Goal: Task Accomplishment & Management: Use online tool/utility

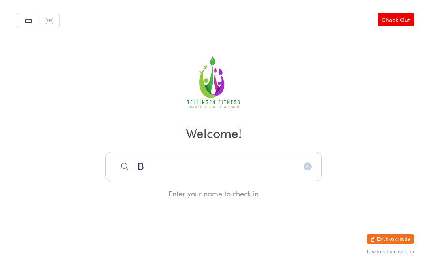
click at [215, 174] on input "B" at bounding box center [213, 166] width 217 height 29
click at [180, 173] on input "Ble" at bounding box center [213, 166] width 217 height 29
click at [220, 171] on input "[PERSON_NAME]" at bounding box center [213, 166] width 217 height 29
click at [179, 171] on input "BleaK" at bounding box center [213, 166] width 217 height 29
click at [211, 228] on html "You have now entered Kiosk Mode. Members will be able to check themselves in us…" at bounding box center [213, 134] width 427 height 268
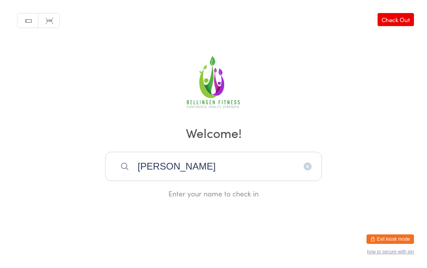
click at [211, 232] on html "You have now entered Kiosk Mode. Members will be able to check themselves in us…" at bounding box center [213, 134] width 427 height 268
click at [404, 250] on button "how to secure with pin" at bounding box center [390, 253] width 47 height 6
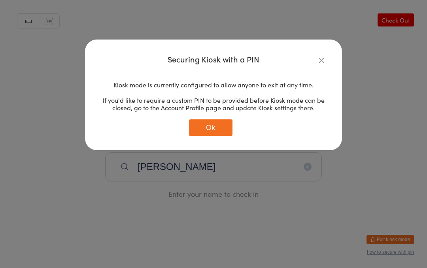
click at [317, 59] on icon "button" at bounding box center [321, 60] width 9 height 9
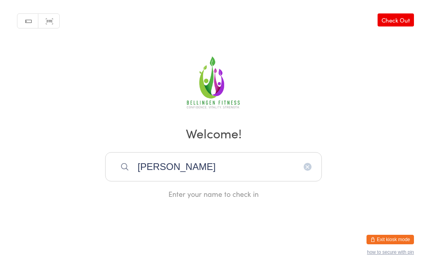
click at [175, 172] on input "[PERSON_NAME]" at bounding box center [213, 166] width 217 height 29
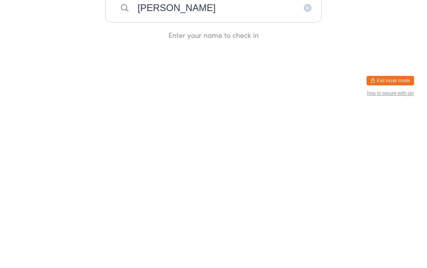
type input "Bleak"
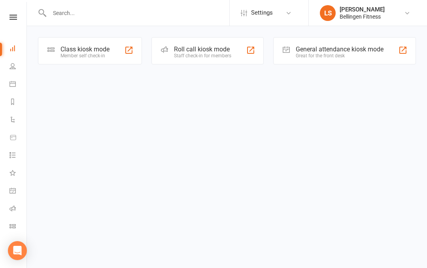
click at [365, 44] on div "General attendance kiosk mode Great for the front desk" at bounding box center [344, 50] width 143 height 27
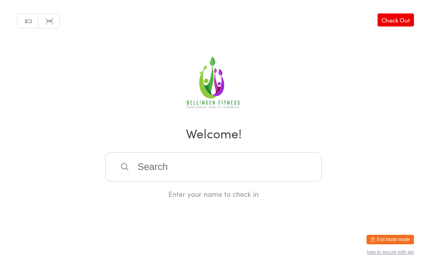
click at [176, 171] on input "search" at bounding box center [213, 166] width 217 height 29
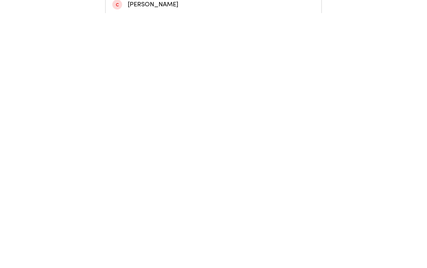
scroll to position [7, 0]
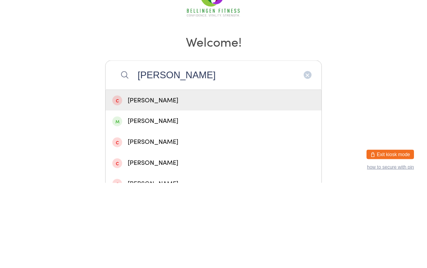
type input "Michael bl"
click at [176, 201] on div "Michael Bleakley" at bounding box center [213, 206] width 203 height 11
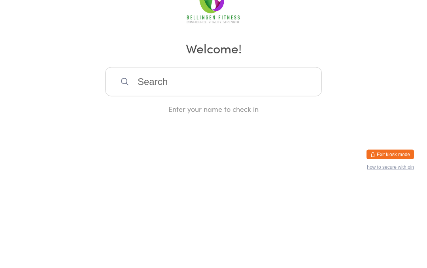
scroll to position [0, 0]
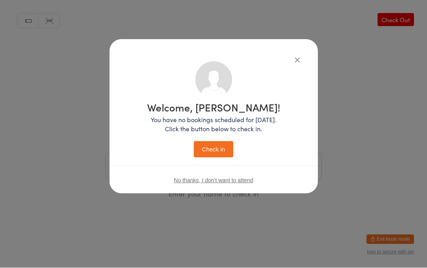
click at [219, 150] on button "Check in" at bounding box center [214, 150] width 40 height 16
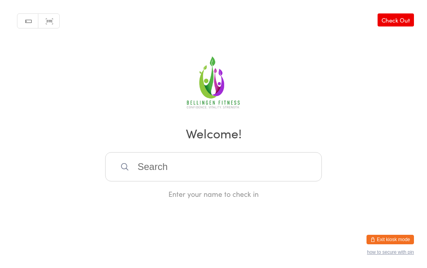
click at [154, 173] on input "search" at bounding box center [213, 166] width 217 height 29
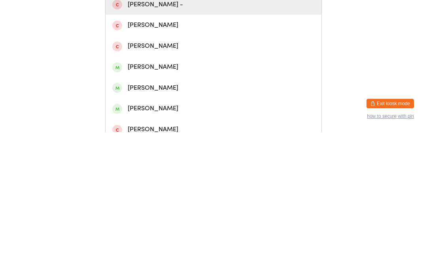
scroll to position [53, 0]
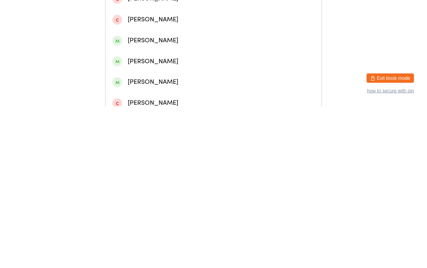
type input "Anthony"
click at [156, 218] on div "Anthony Goodwin" at bounding box center [213, 223] width 203 height 11
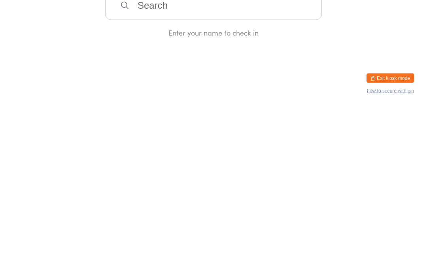
scroll to position [0, 0]
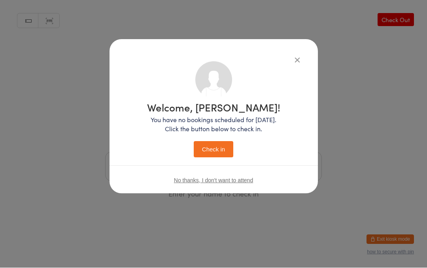
click at [216, 148] on button "Check in" at bounding box center [214, 150] width 40 height 16
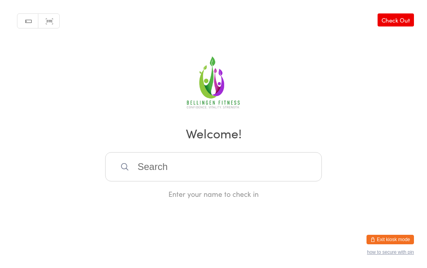
click at [262, 225] on html "You have now entered Kiosk Mode. Members will be able to check themselves in us…" at bounding box center [213, 134] width 427 height 268
click at [121, 199] on div "Enter your name to check in" at bounding box center [213, 194] width 217 height 10
